Goal: Task Accomplishment & Management: Complete application form

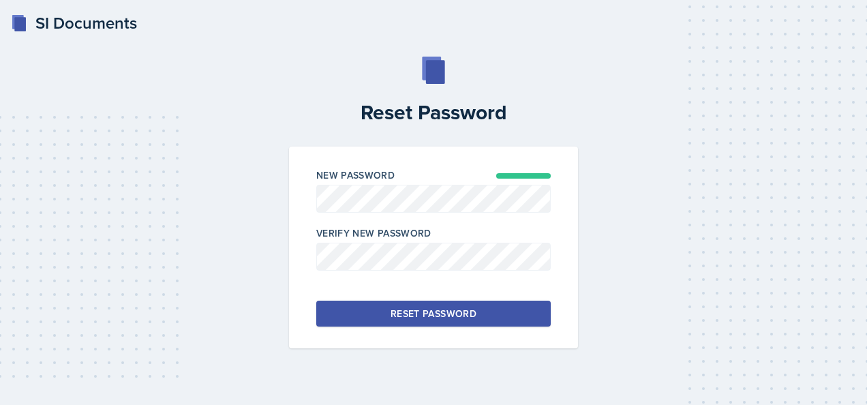
click at [377, 308] on button "Reset Password" at bounding box center [433, 314] width 235 height 26
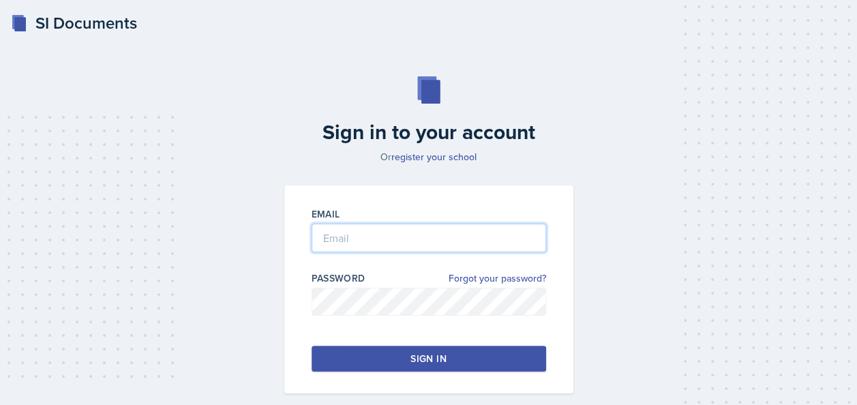
click at [404, 244] on input "email" at bounding box center [429, 238] width 235 height 29
type input "[EMAIL_ADDRESS][DOMAIN_NAME]"
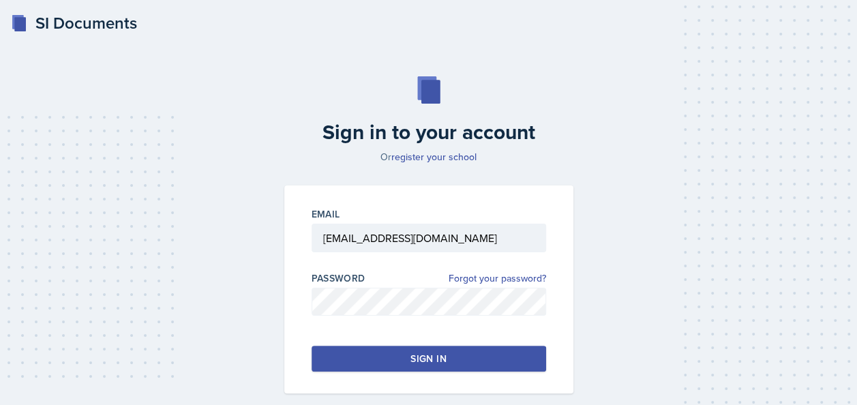
click at [361, 356] on button "Sign in" at bounding box center [429, 359] width 235 height 26
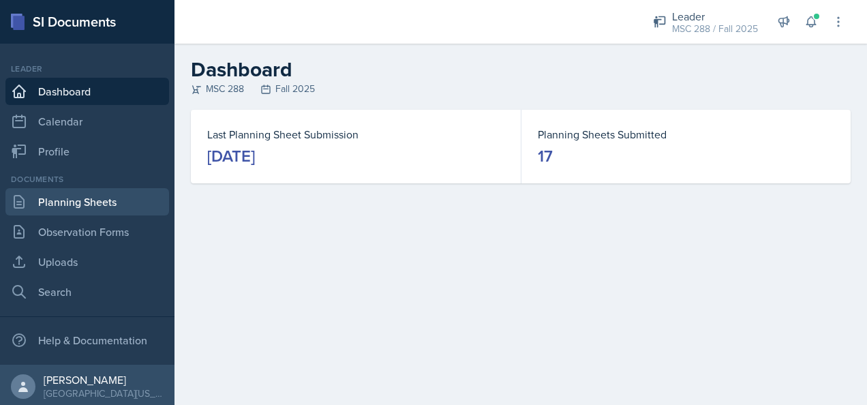
click at [96, 207] on link "Planning Sheets" at bounding box center [87, 201] width 164 height 27
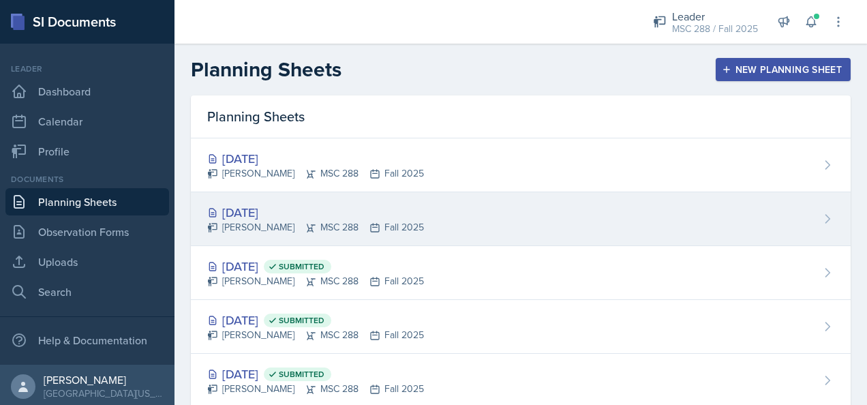
click at [288, 198] on div "[DATE] [PERSON_NAME] MSC 288 Fall 2025" at bounding box center [521, 219] width 660 height 54
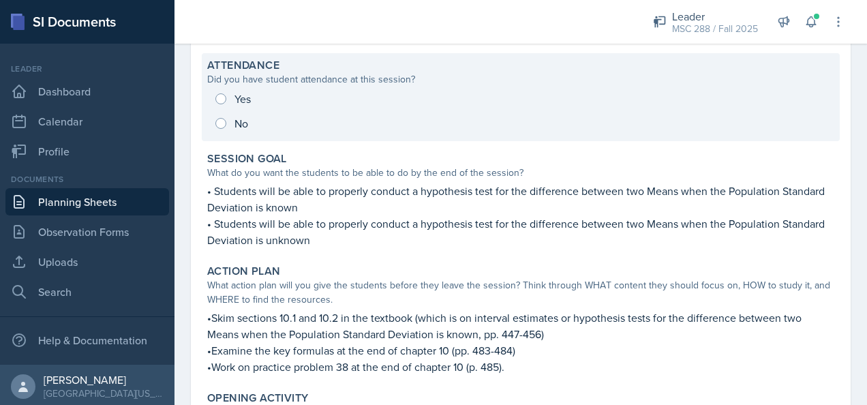
scroll to position [68, 0]
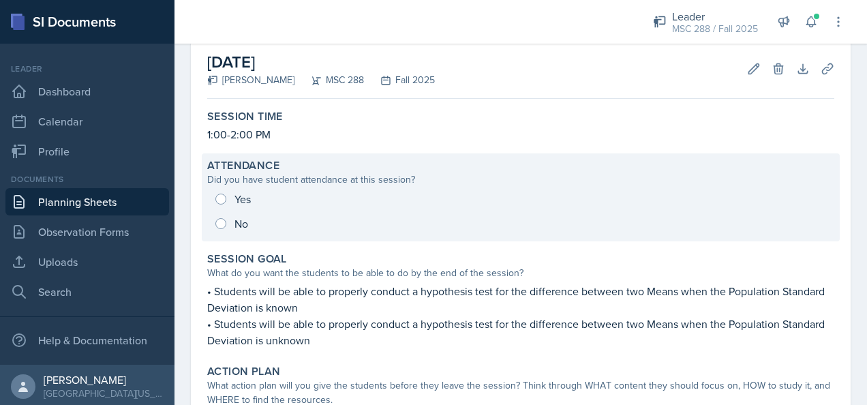
click at [244, 194] on div "Yes No" at bounding box center [520, 211] width 627 height 49
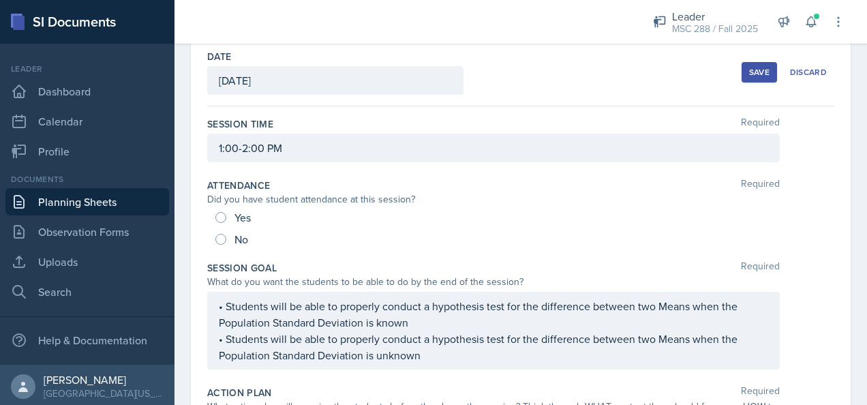
scroll to position [63, 0]
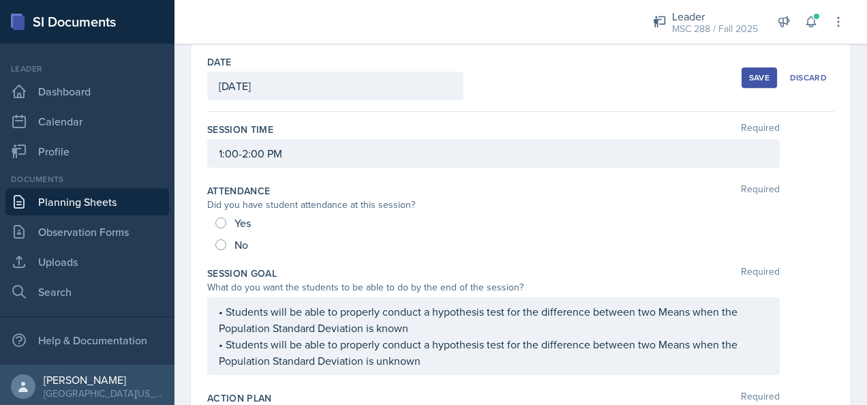
click at [239, 221] on span "Yes" at bounding box center [243, 223] width 16 height 14
click at [226, 221] on input "Yes" at bounding box center [221, 223] width 11 height 11
radio input "true"
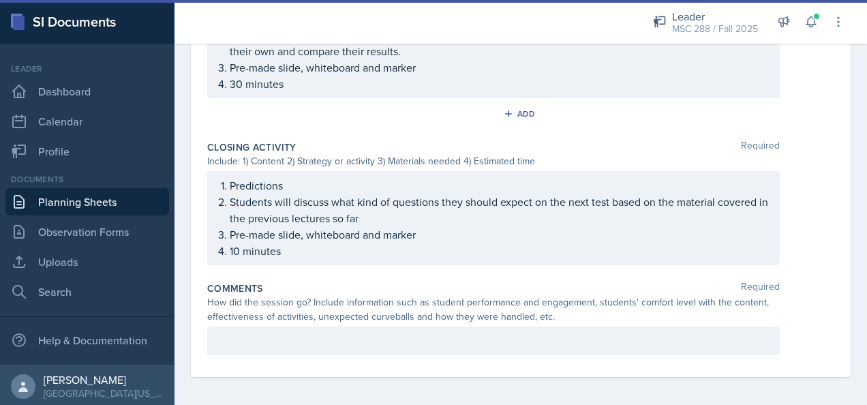
scroll to position [982, 0]
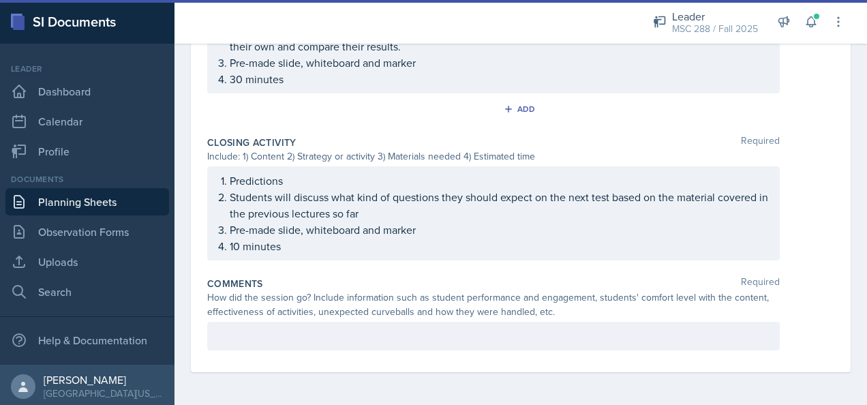
click at [337, 336] on p at bounding box center [494, 336] width 550 height 16
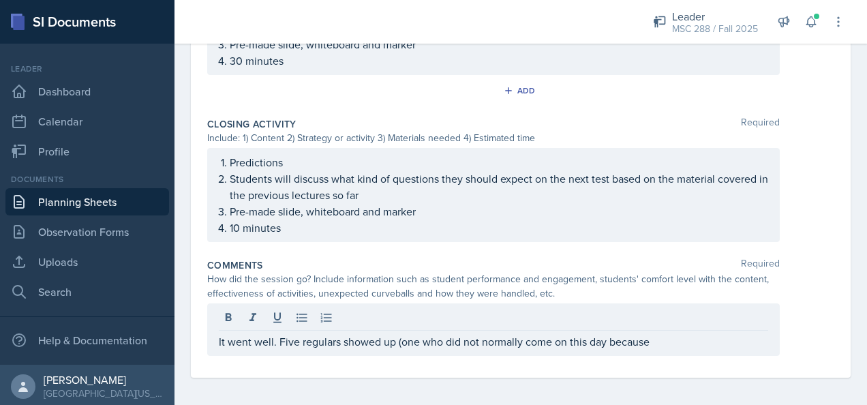
click at [682, 327] on div "It went well. Five regulars showed up (one who did not normally come on this da…" at bounding box center [493, 329] width 573 height 53
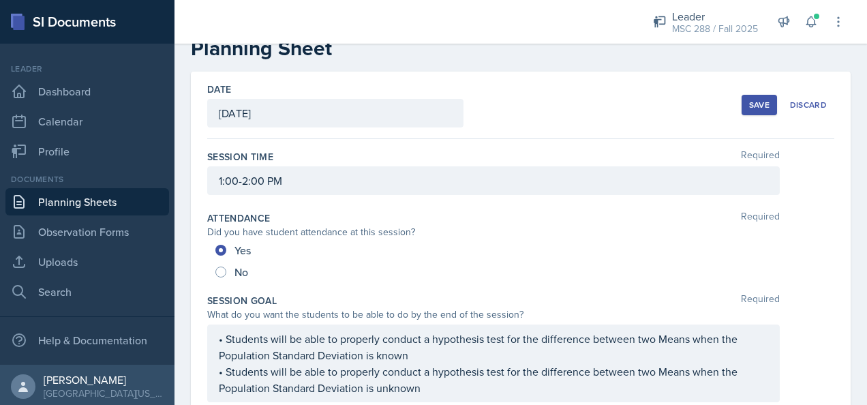
scroll to position [0, 0]
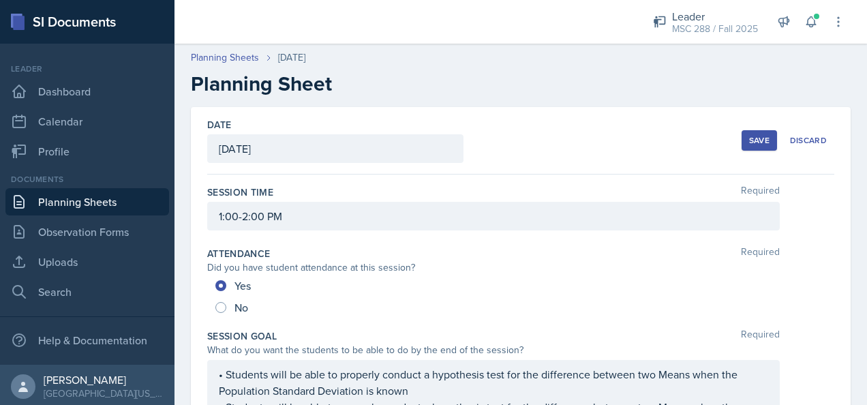
click at [749, 138] on div "Save" at bounding box center [759, 140] width 20 height 11
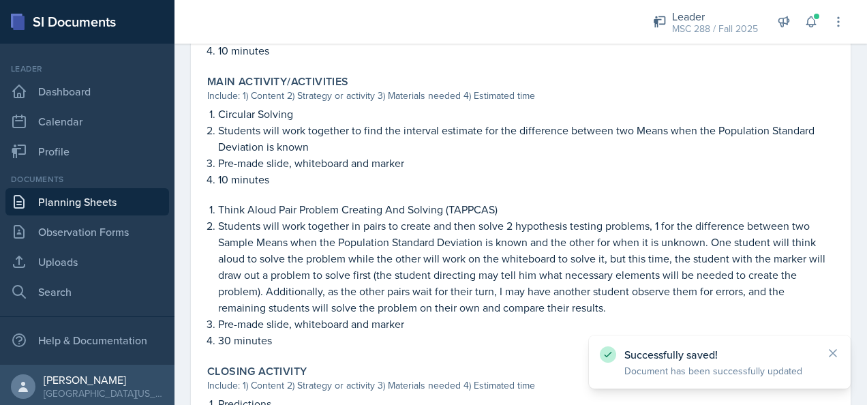
scroll to position [906, 0]
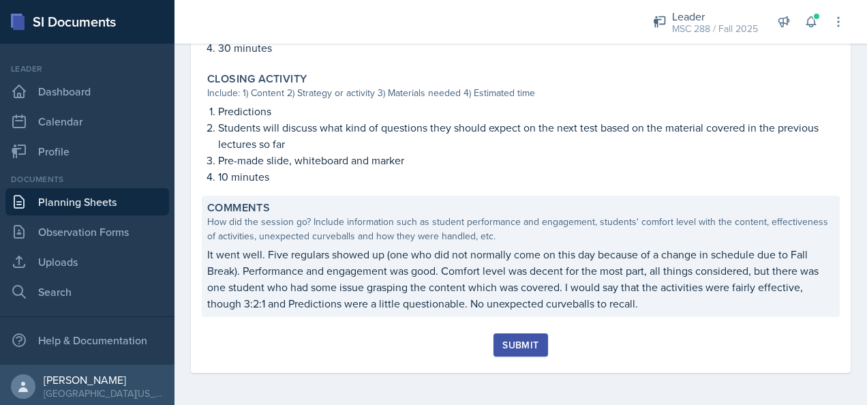
click at [451, 299] on p "It went well. Five regulars showed up (one who did not normally come on this da…" at bounding box center [520, 278] width 627 height 65
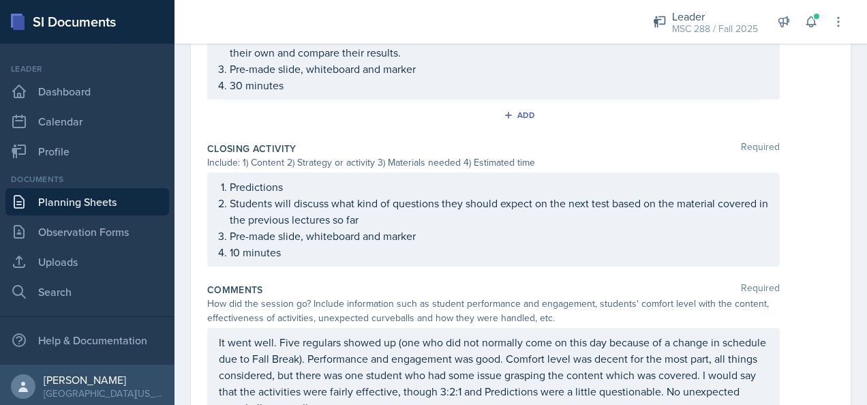
scroll to position [1024, 0]
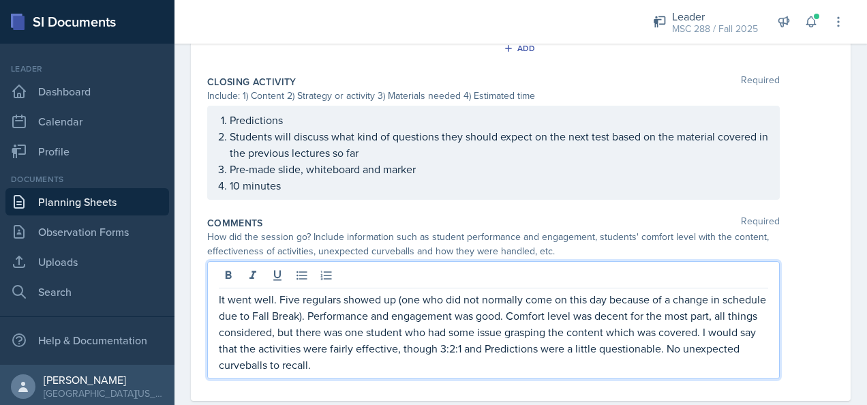
click at [279, 338] on p "It went well. Five regulars showed up (one who did not normally come on this da…" at bounding box center [494, 332] width 550 height 82
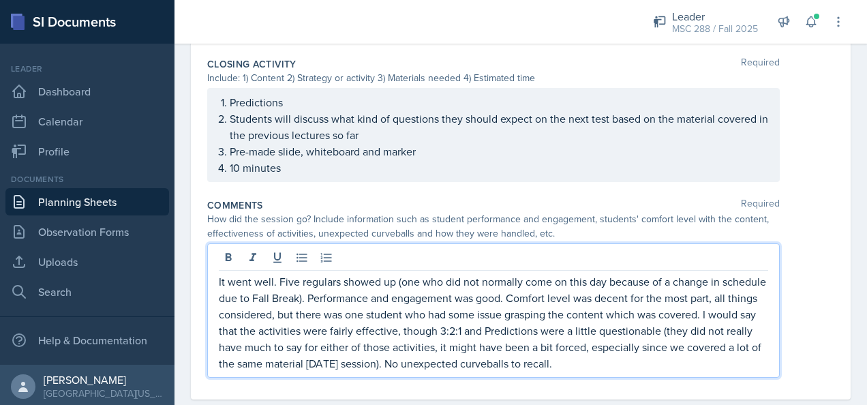
scroll to position [1064, 0]
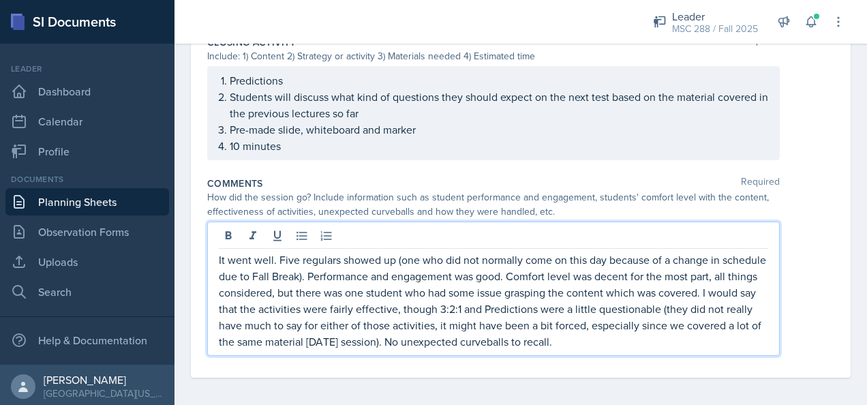
click at [584, 337] on p "It went well. Five regulars showed up (one who did not normally come on this da…" at bounding box center [494, 301] width 550 height 98
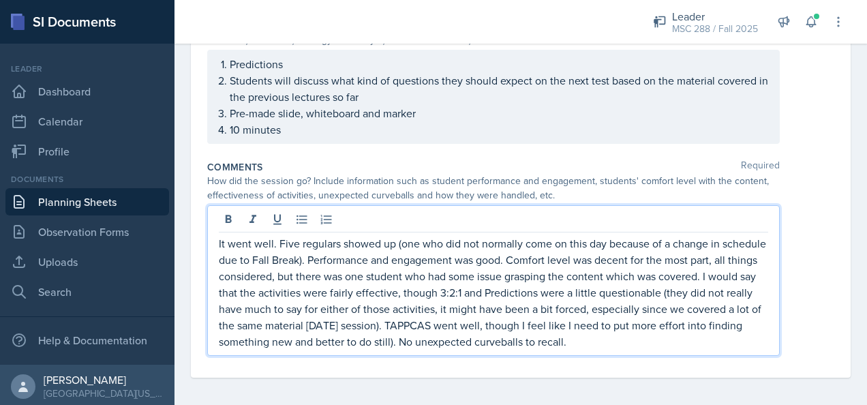
drag, startPoint x: 538, startPoint y: 335, endPoint x: 557, endPoint y: 349, distance: 23.9
click at [539, 335] on p "It went well. Five regulars showed up (one who did not normally come on this da…" at bounding box center [494, 292] width 550 height 115
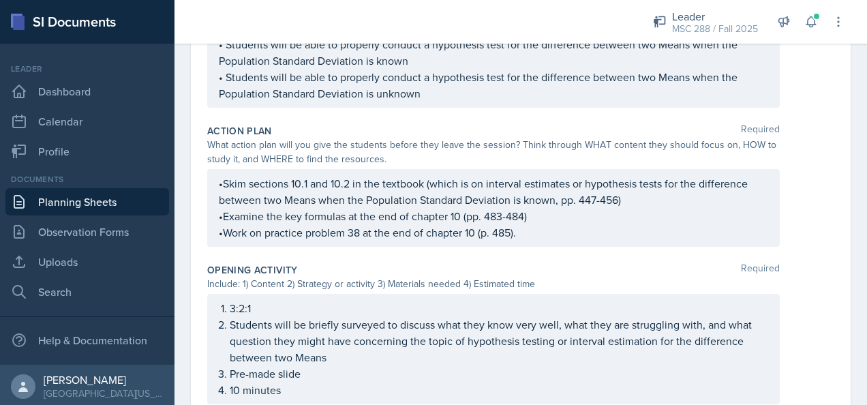
scroll to position [0, 0]
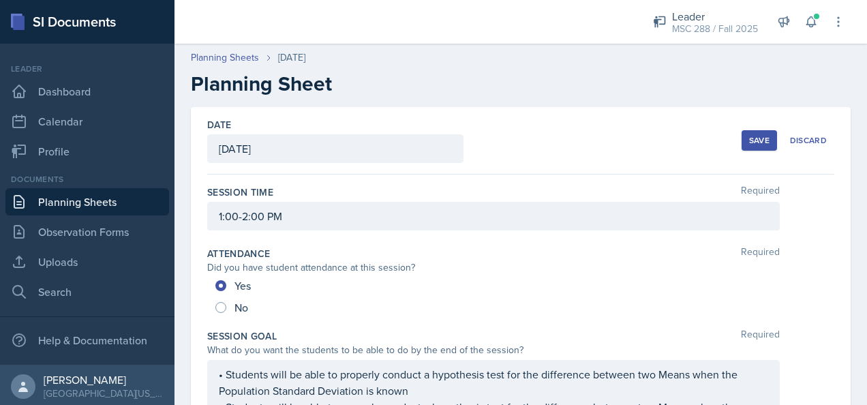
click at [749, 142] on div "Save" at bounding box center [759, 140] width 20 height 11
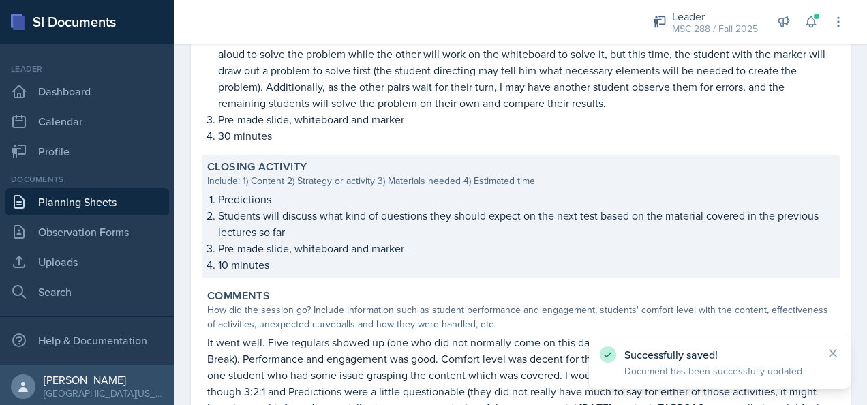
scroll to position [939, 0]
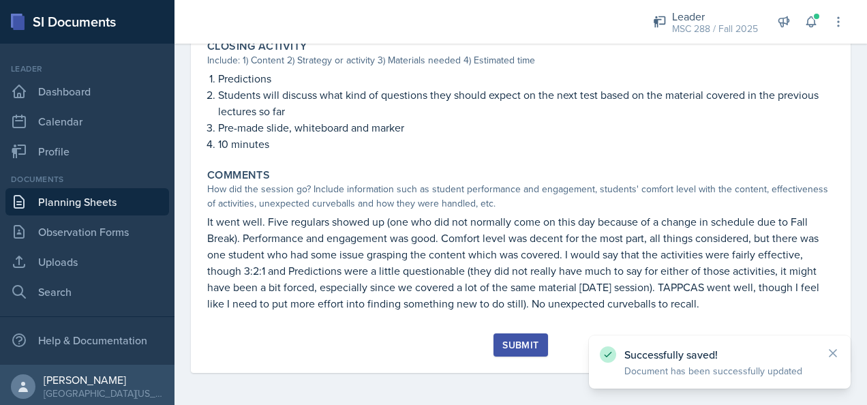
click at [514, 344] on div "Submit" at bounding box center [521, 345] width 36 height 11
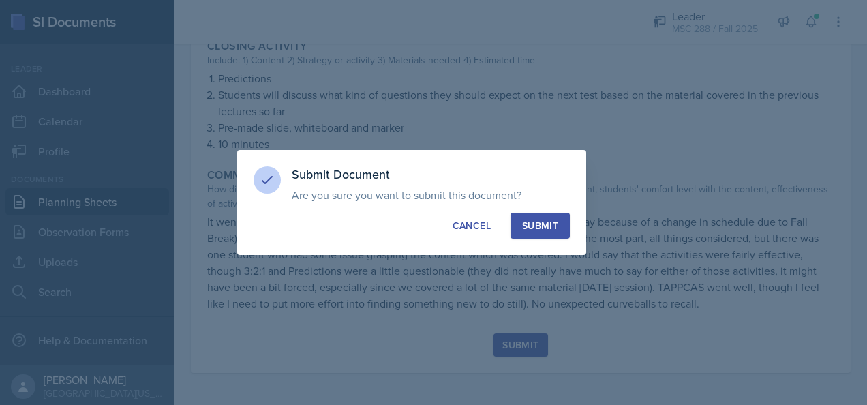
click at [537, 228] on div "Submit" at bounding box center [540, 226] width 36 height 14
radio input "true"
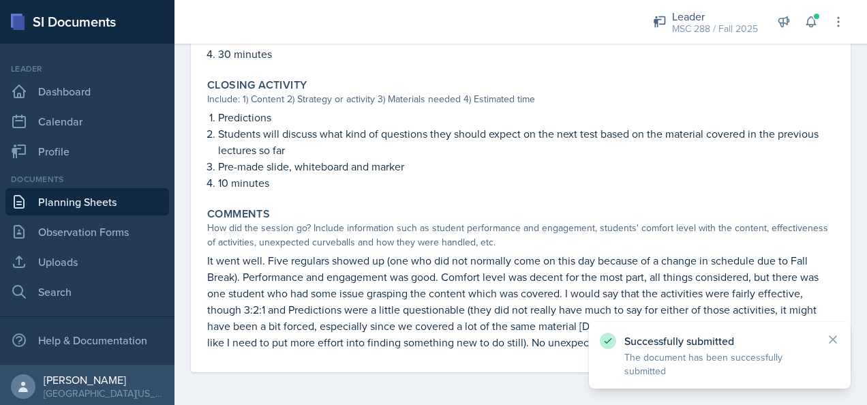
click at [102, 206] on link "Planning Sheets" at bounding box center [87, 201] width 164 height 27
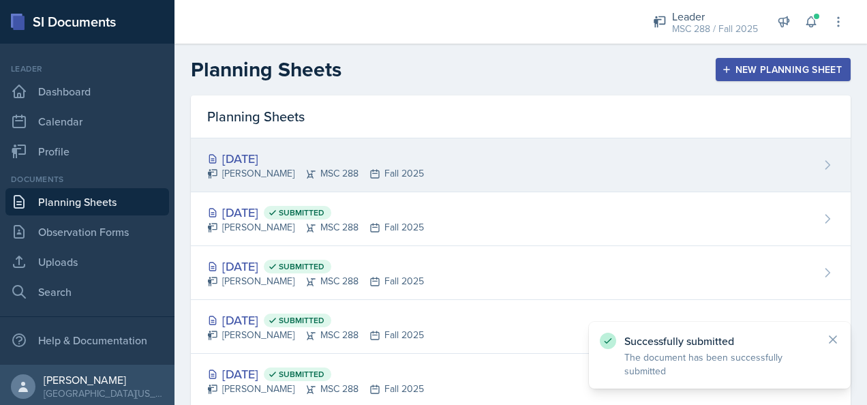
click at [263, 164] on div "[DATE]" at bounding box center [315, 158] width 217 height 18
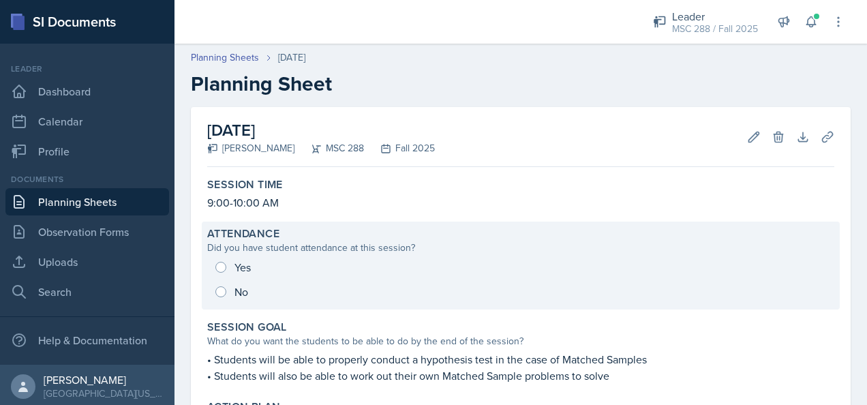
click at [243, 271] on div "Yes No" at bounding box center [520, 279] width 627 height 49
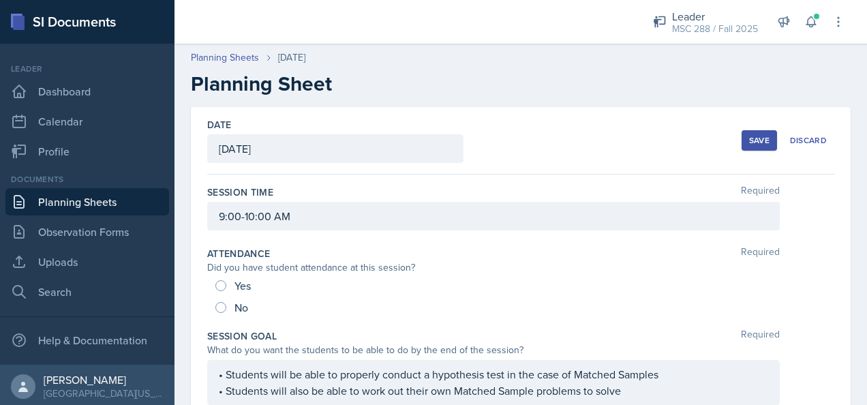
click at [237, 282] on span "Yes" at bounding box center [243, 286] width 16 height 14
click at [226, 282] on input "Yes" at bounding box center [221, 285] width 11 height 11
radio input "true"
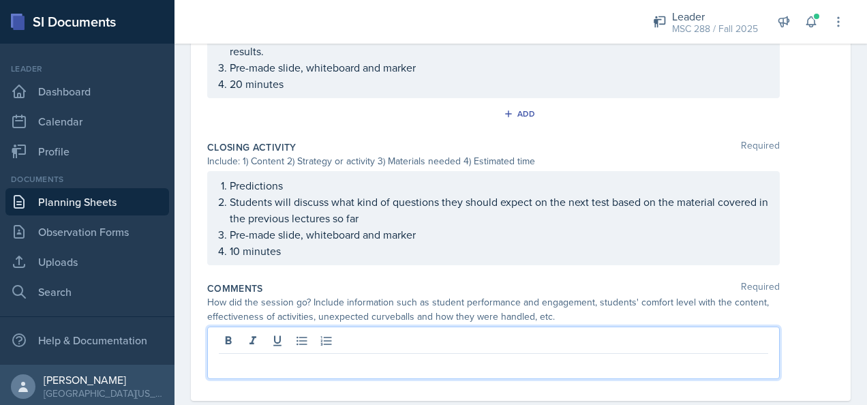
click at [389, 357] on p at bounding box center [494, 365] width 550 height 16
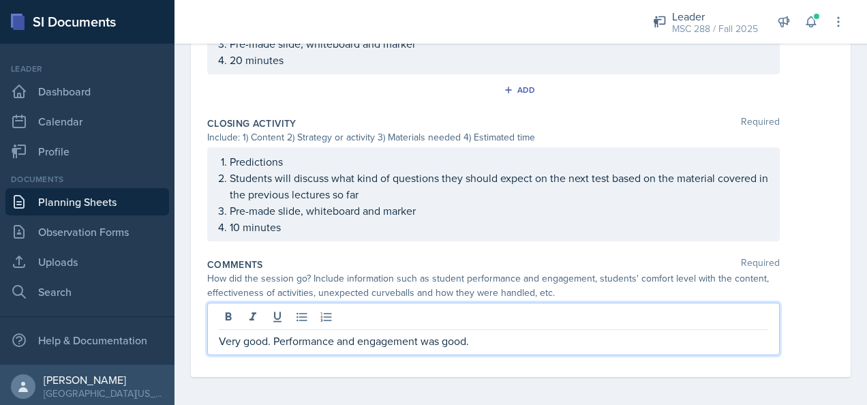
click at [481, 333] on p "Very good. Performance and engagement was good." at bounding box center [494, 341] width 550 height 16
click at [275, 337] on p "Very good. Performance and engagement was good." at bounding box center [494, 341] width 550 height 16
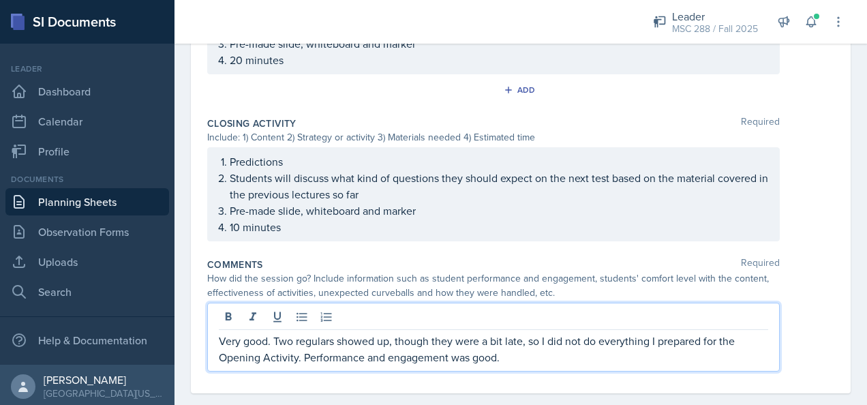
click at [519, 357] on p "Very good. Two regulars showed up, though they were a bit late, so I did not do…" at bounding box center [494, 349] width 550 height 33
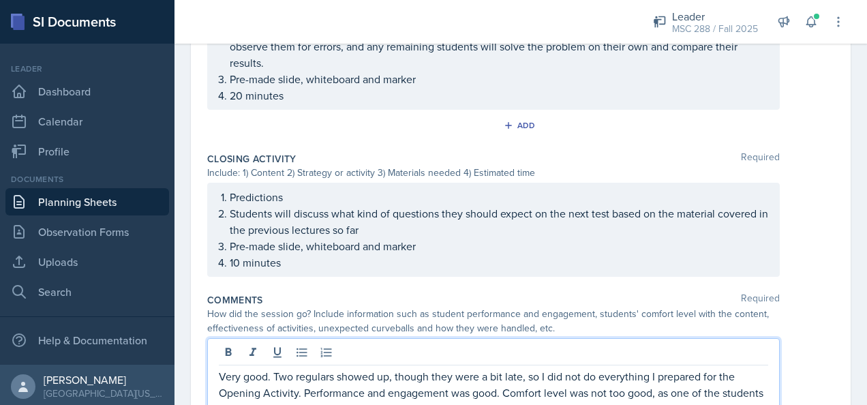
scroll to position [1069, 0]
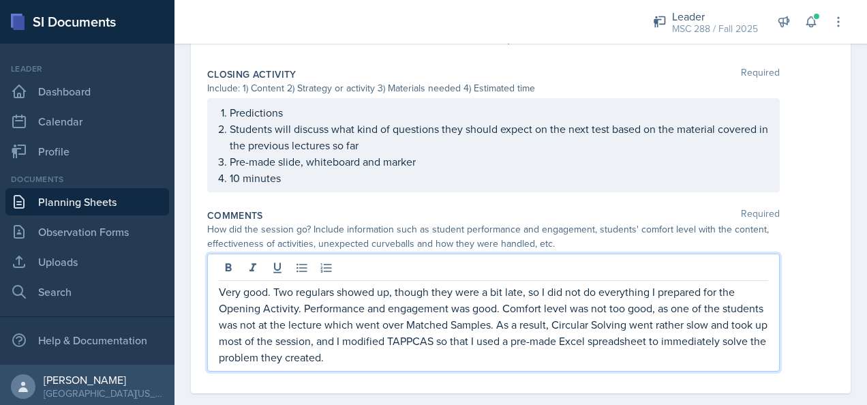
click at [398, 336] on p "Very good. Two regulars showed up, though they were a bit late, so I did not do…" at bounding box center [494, 325] width 550 height 82
click at [402, 336] on p "Very good. Two regulars showed up, though they were a bit late, so I did not do…" at bounding box center [494, 325] width 550 height 82
drag, startPoint x: 532, startPoint y: 336, endPoint x: 494, endPoint y: 336, distance: 37.5
click at [494, 336] on p "Very good. Two regulars showed up, though they were a bit late, so I did not do…" at bounding box center [494, 325] width 550 height 82
click at [454, 351] on p "Very good. Two regulars showed up, though they were a bit late, so I did not do…" at bounding box center [494, 325] width 550 height 82
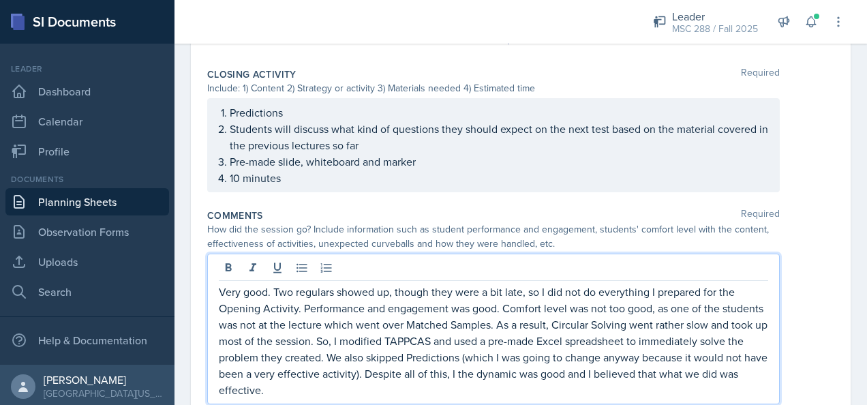
click at [222, 288] on p "Very good. Two regulars showed up, though they were a bit late, so I did not do…" at bounding box center [494, 341] width 550 height 115
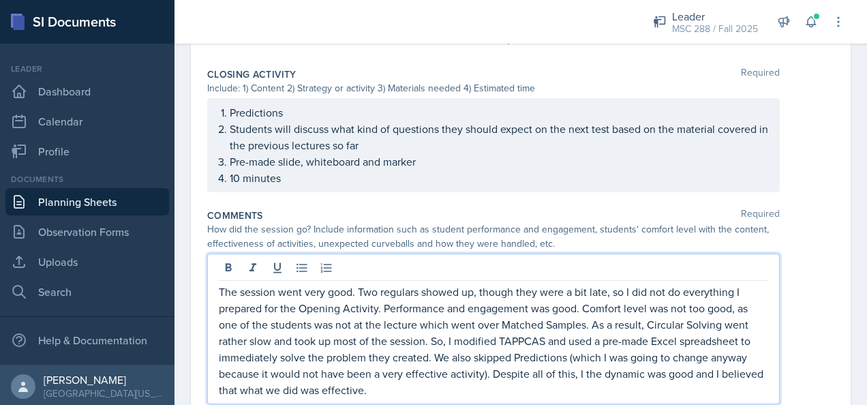
click at [619, 284] on p "The session went very good. Two regulars showed up, though they were a bit late…" at bounding box center [494, 341] width 550 height 115
click at [582, 368] on p "The session went very good. Two regulars showed up, though they were a bit late…" at bounding box center [494, 341] width 550 height 115
click at [758, 370] on p "The session went very good. Two regulars showed up, though they were a bit late…" at bounding box center [494, 341] width 550 height 115
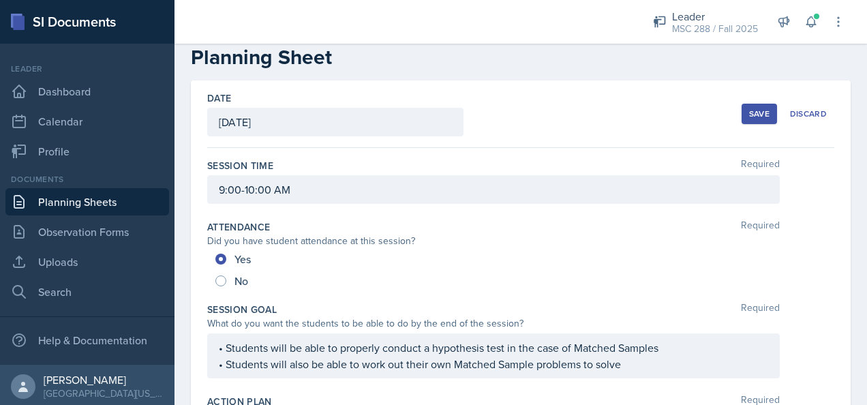
scroll to position [0, 0]
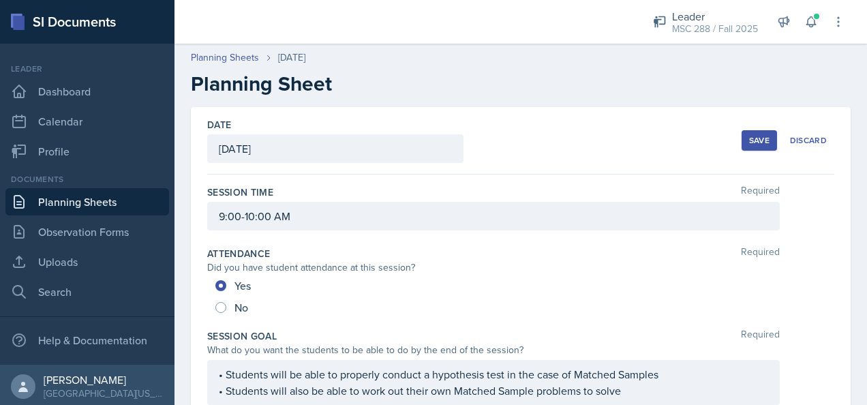
click at [752, 140] on div "Save" at bounding box center [759, 140] width 20 height 11
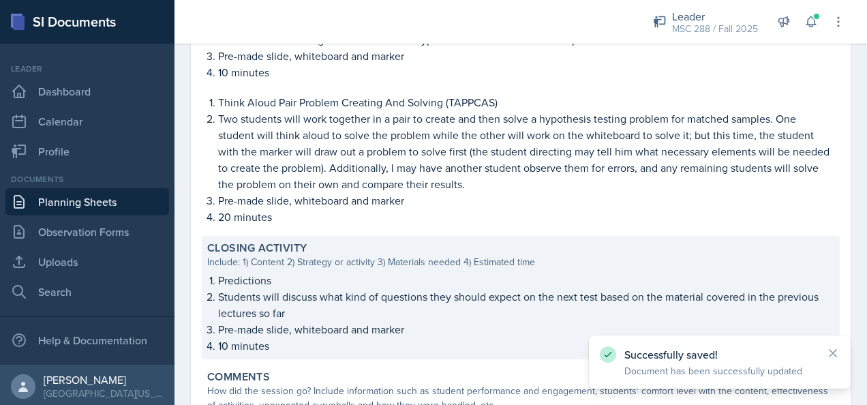
scroll to position [969, 0]
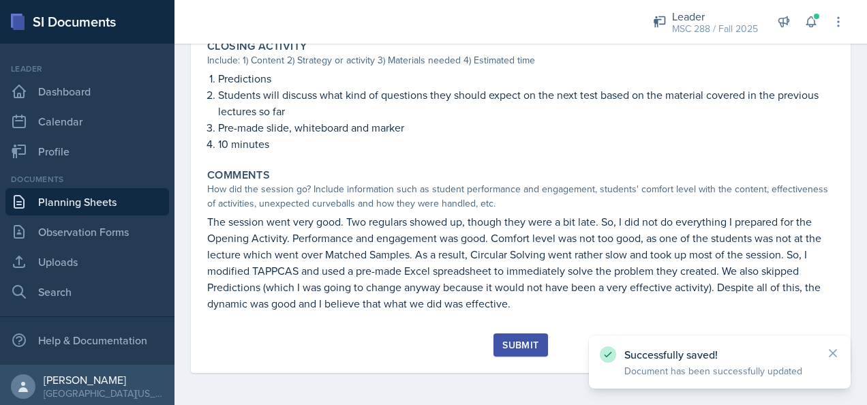
click at [503, 342] on div "Submit" at bounding box center [521, 345] width 36 height 11
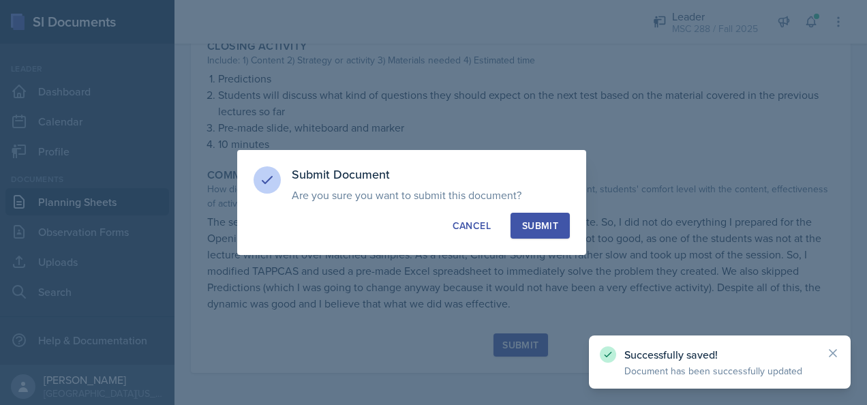
click at [535, 224] on div "Submit" at bounding box center [540, 226] width 36 height 14
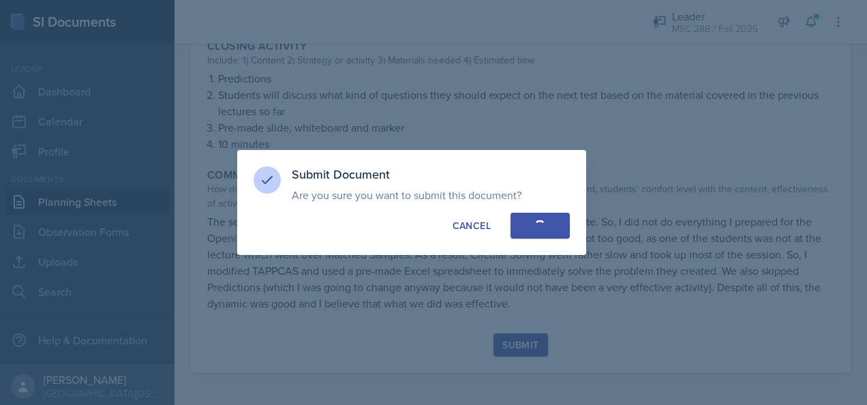
radio input "true"
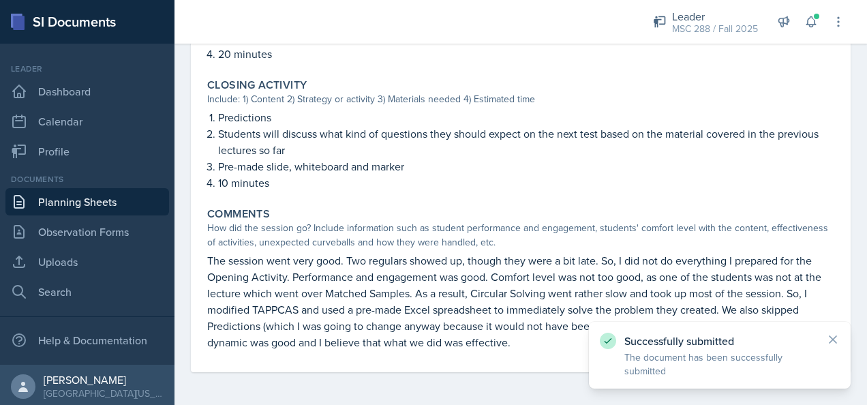
scroll to position [930, 0]
click at [83, 203] on link "Planning Sheets" at bounding box center [87, 201] width 164 height 27
